Goal: Task Accomplishment & Management: Complete application form

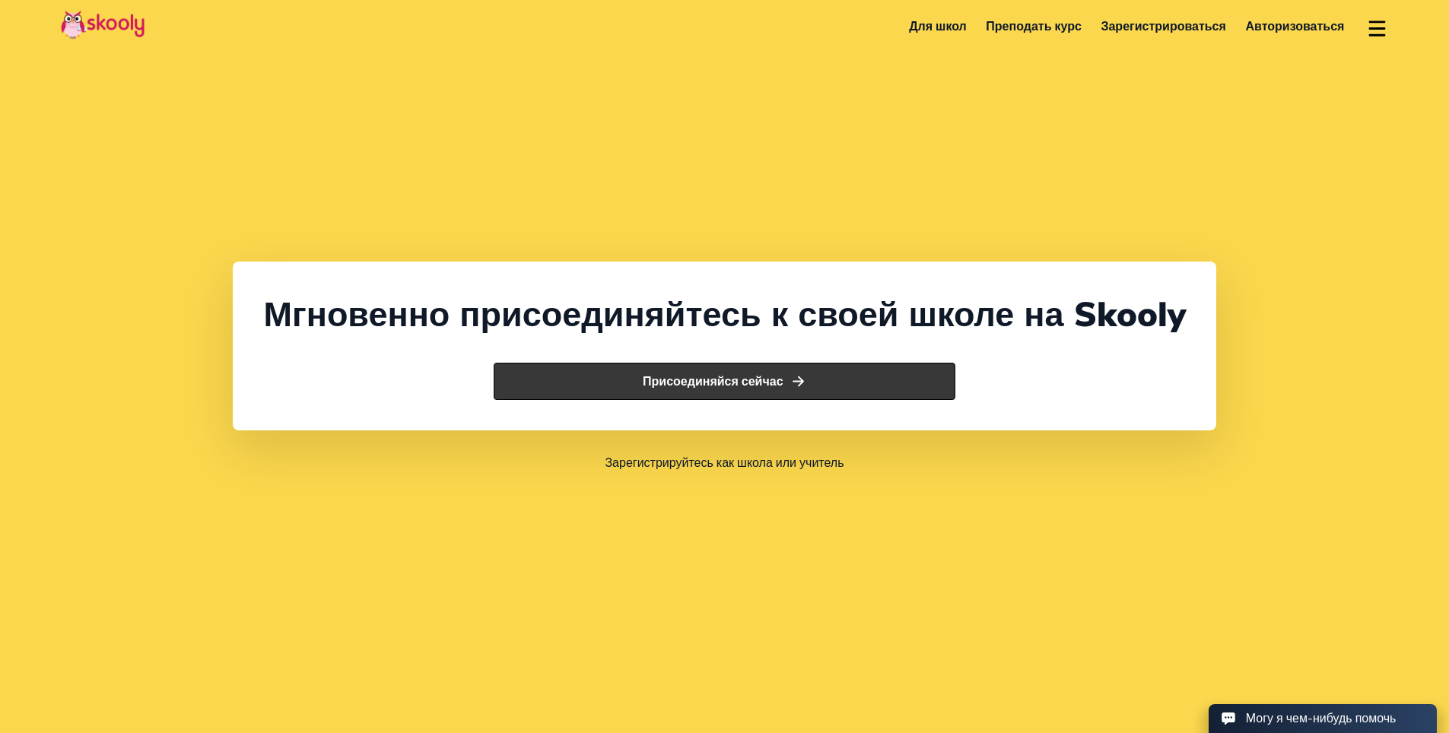
select select "7"
select select "[GEOGRAPHIC_DATA]"
select select "[GEOGRAPHIC_DATA]/[GEOGRAPHIC_DATA]"
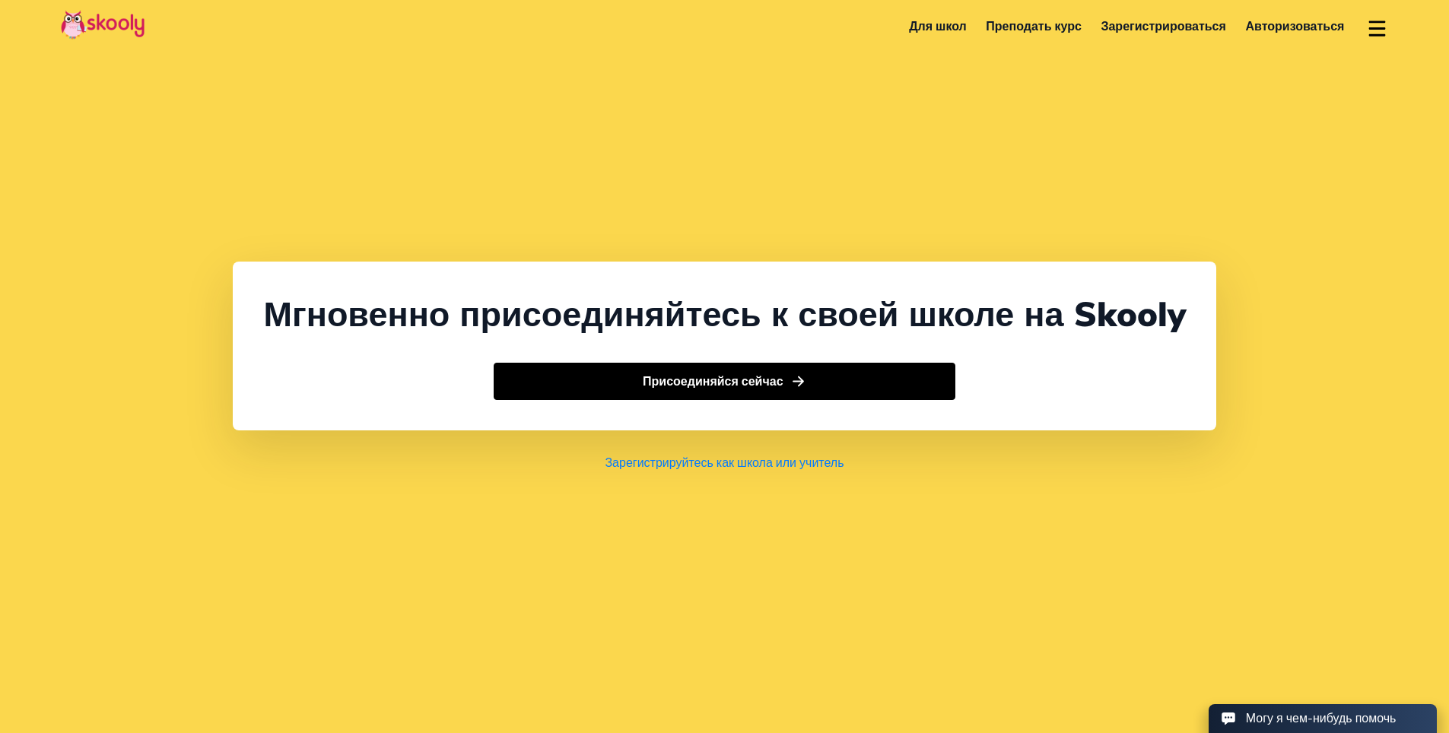
click at [706, 472] on link "Зарегистрируйтесь как школа или учитель" at bounding box center [724, 463] width 239 height 17
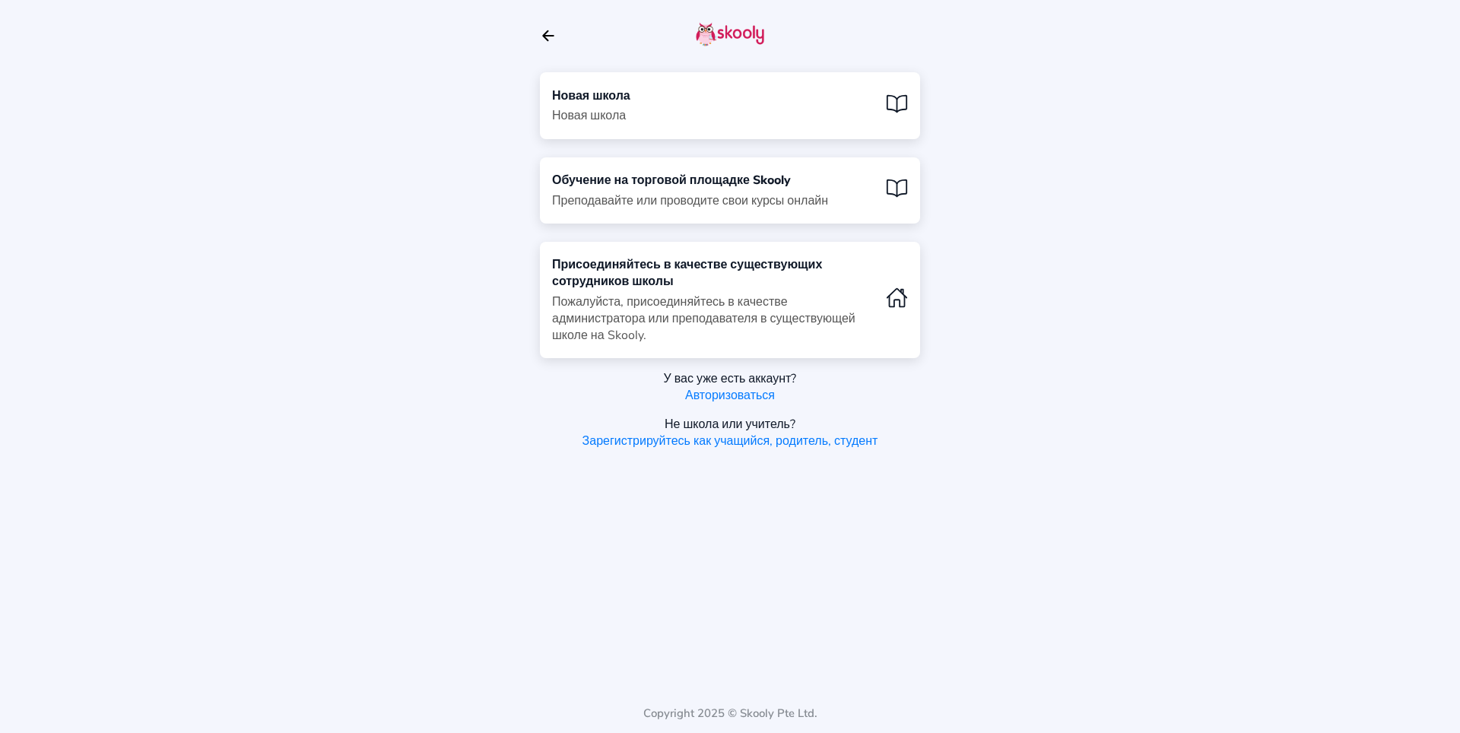
click at [721, 92] on div "Новая школа Новая школа" at bounding box center [730, 105] width 380 height 66
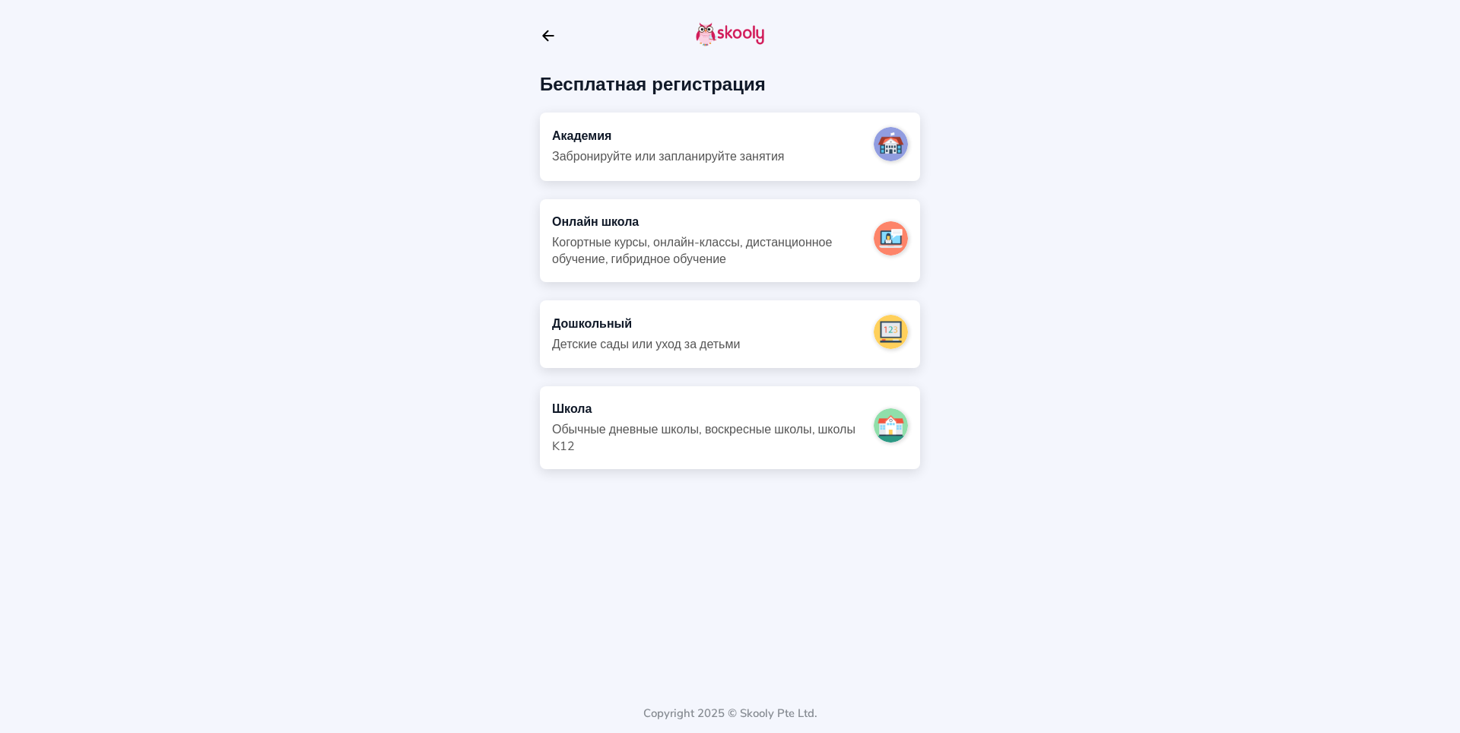
click at [668, 238] on div "Когортные курсы, онлайн-классы, дистанционное обучение, гибридное обучение" at bounding box center [707, 250] width 310 height 33
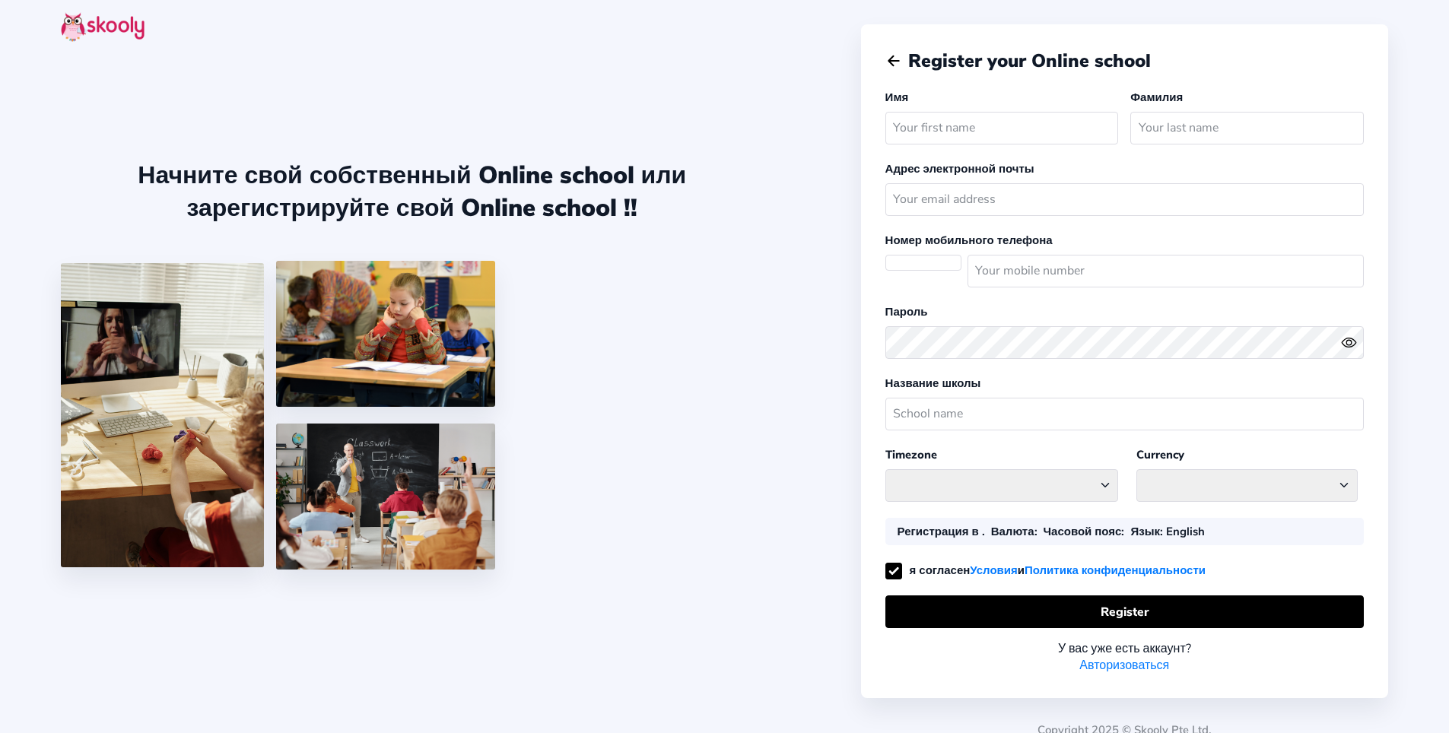
select select
select select "[GEOGRAPHIC_DATA]/[GEOGRAPHIC_DATA]"
select select "RUB ₽"
select select "RU"
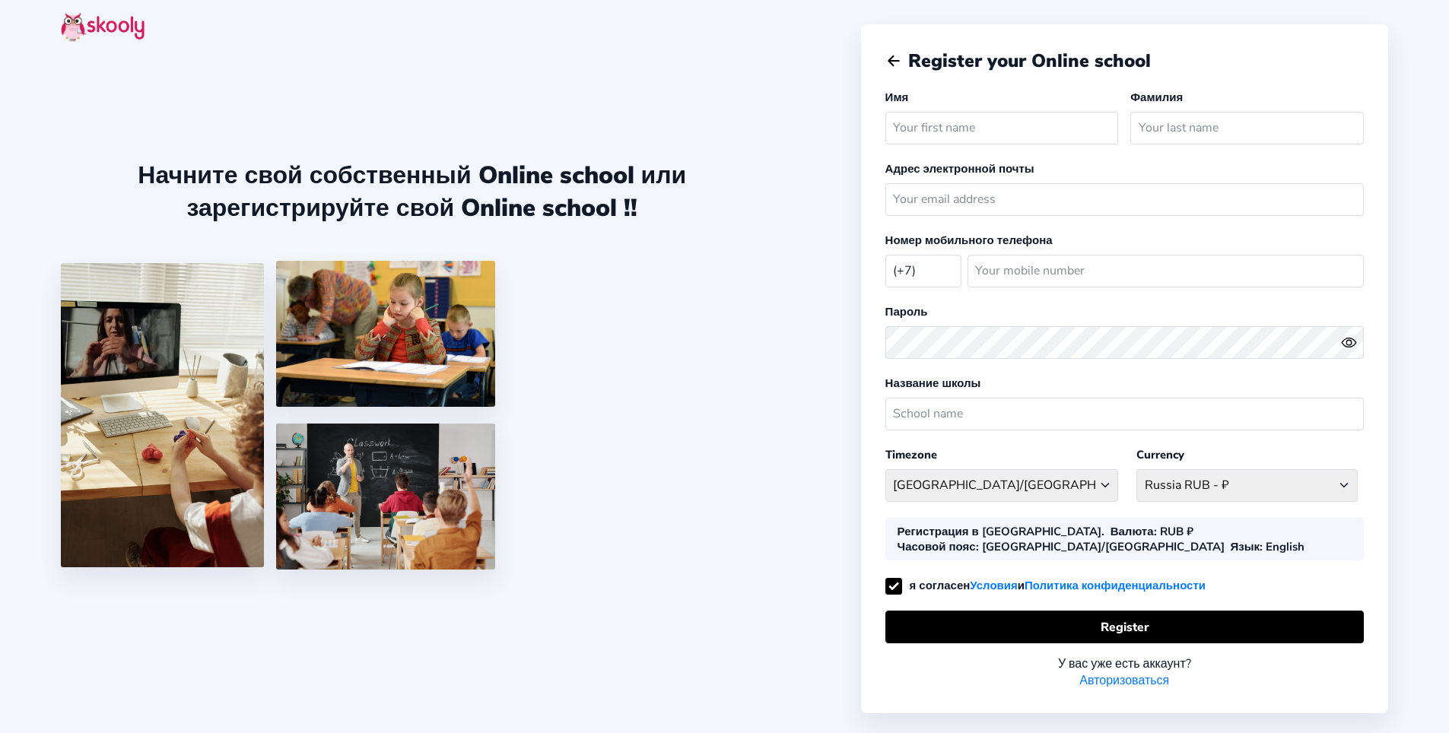
scroll to position [36, 0]
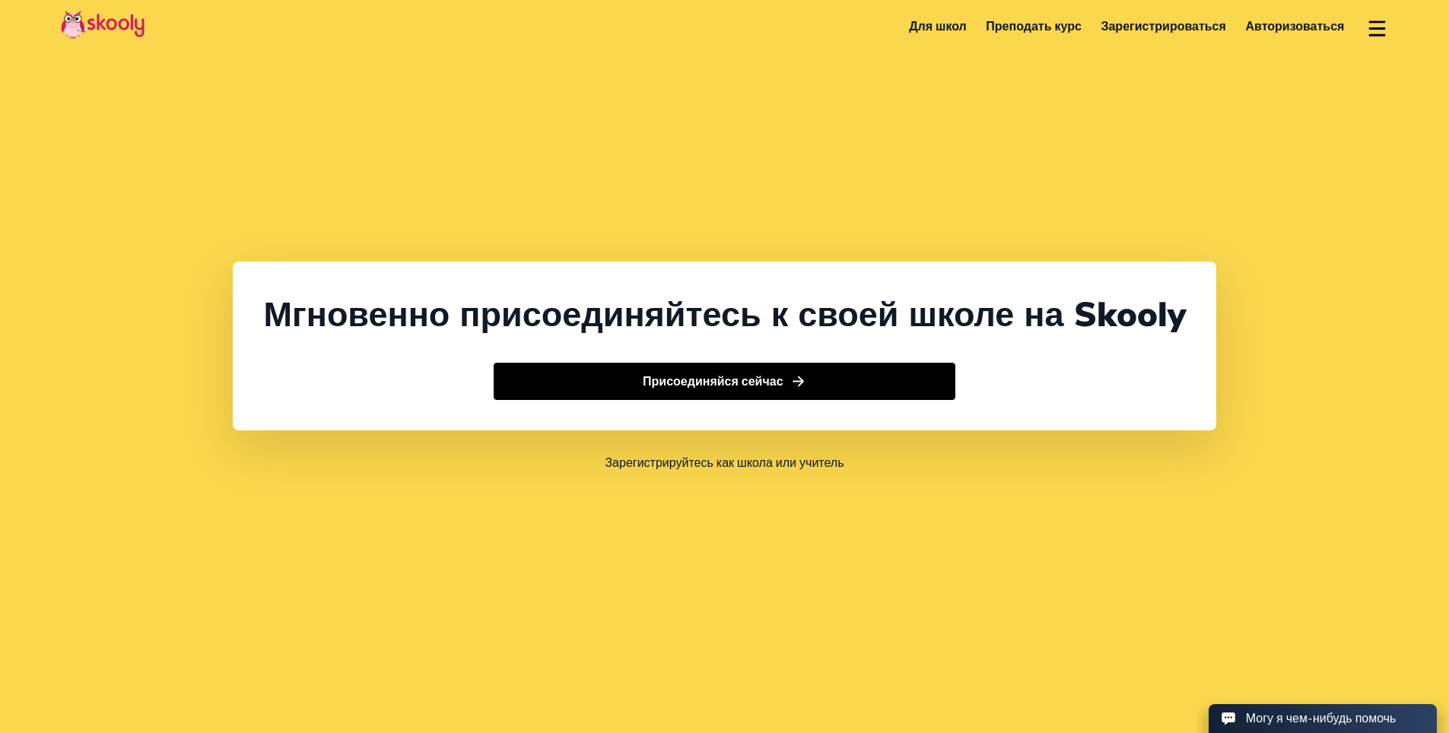
select select "7"
select select "[GEOGRAPHIC_DATA]"
select select "[GEOGRAPHIC_DATA]/[GEOGRAPHIC_DATA]"
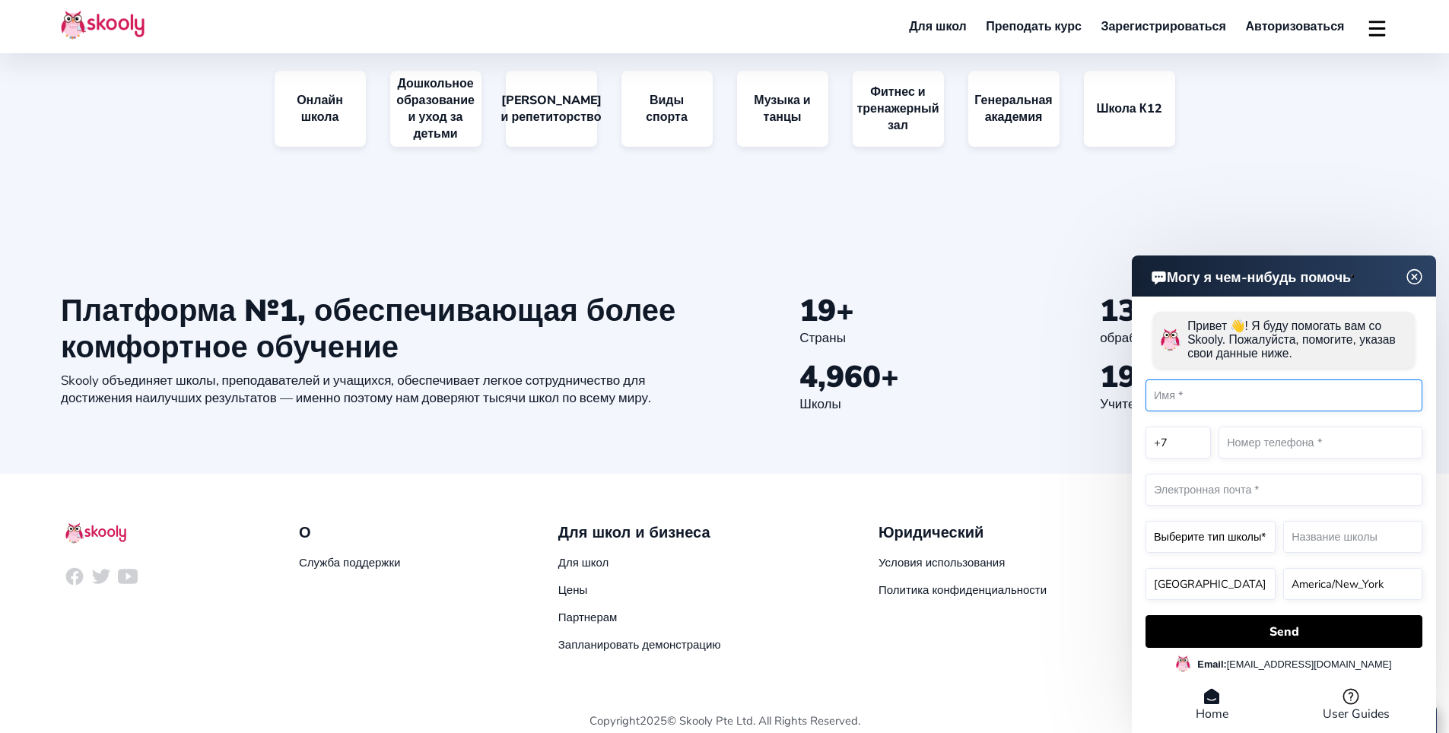
scroll to position [1597, 0]
